Goal: Task Accomplishment & Management: Complete application form

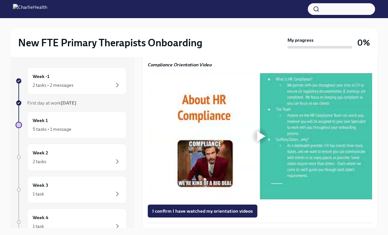
scroll to position [510, 0]
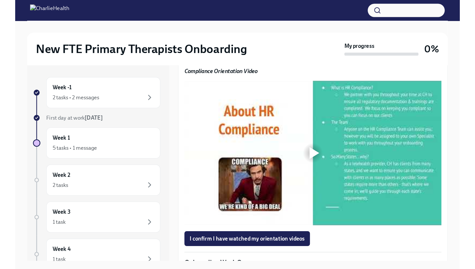
scroll to position [500, 0]
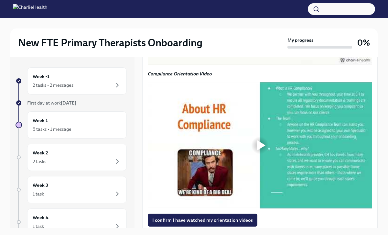
click at [264, 7] on div at bounding box center [261, 2] width 8 height 10
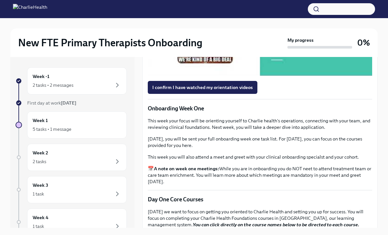
scroll to position [511, 0]
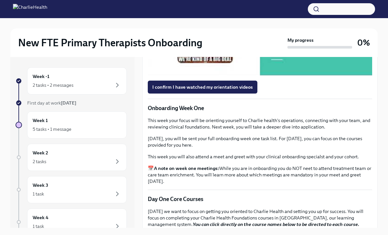
scroll to position [632, 0]
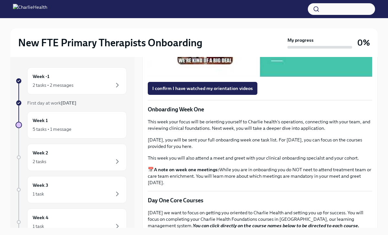
click at [257, 19] on div at bounding box center [261, 13] width 8 height 10
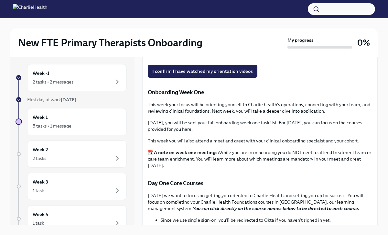
scroll to position [643, 0]
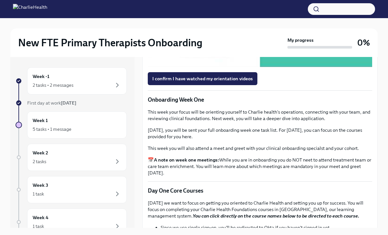
scroll to position [650, 0]
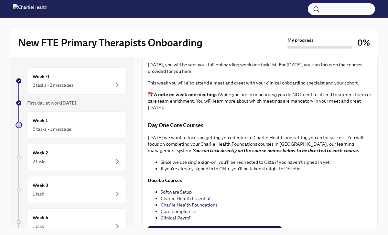
scroll to position [734, 0]
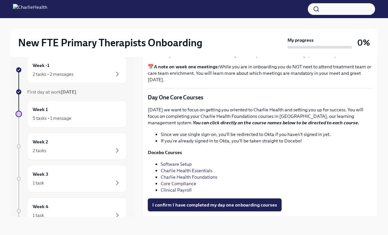
scroll to position [851, 0]
